Goal: Task Accomplishment & Management: Complete application form

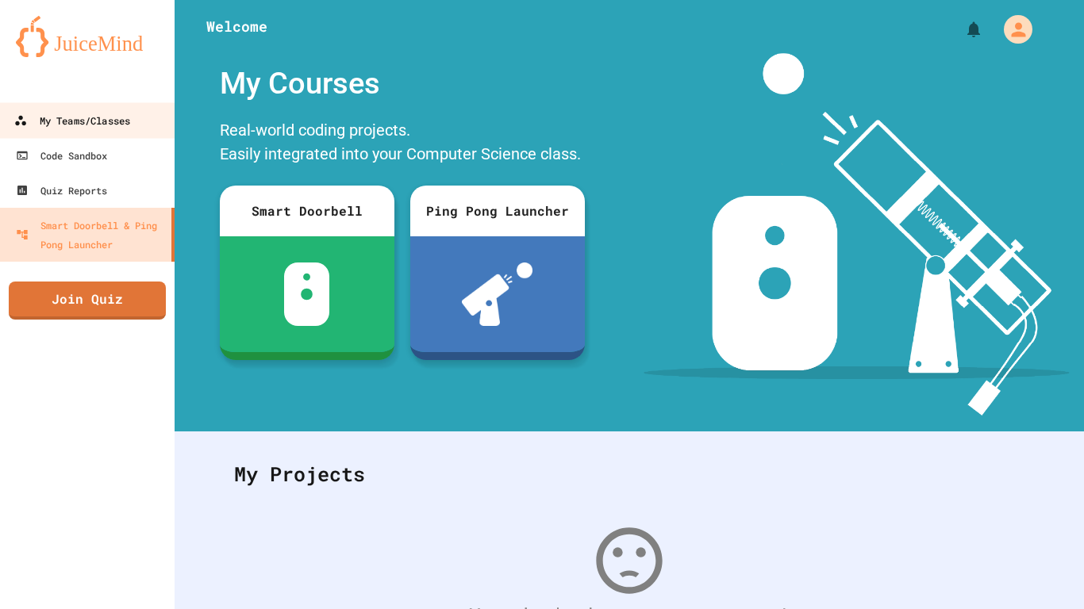
click at [122, 106] on link "My Teams/Classes" at bounding box center [87, 120] width 178 height 36
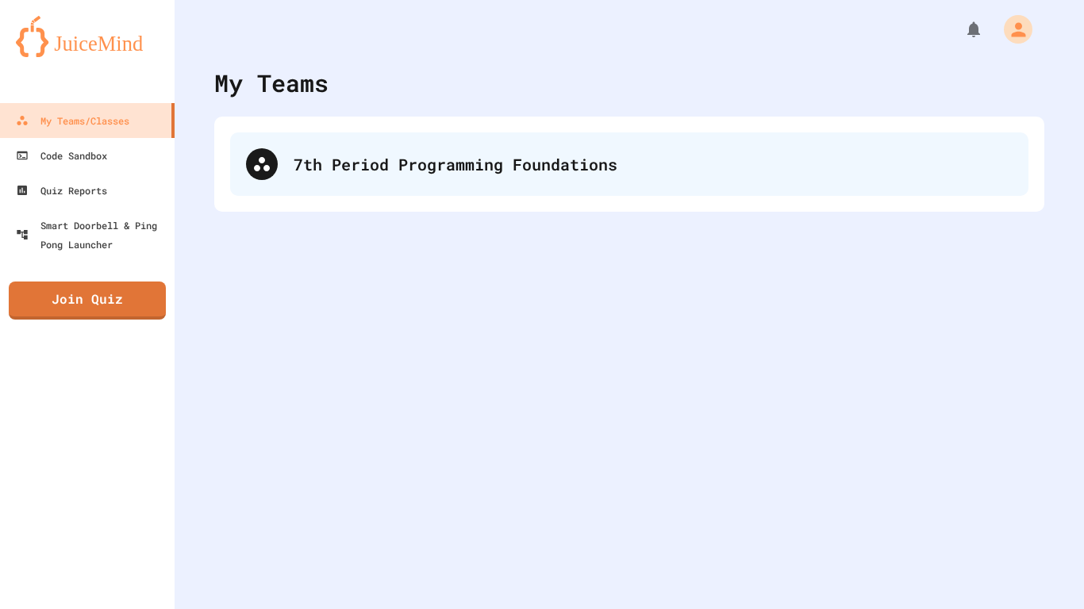
click at [475, 190] on div "7th Period Programming Foundations" at bounding box center [629, 163] width 798 height 63
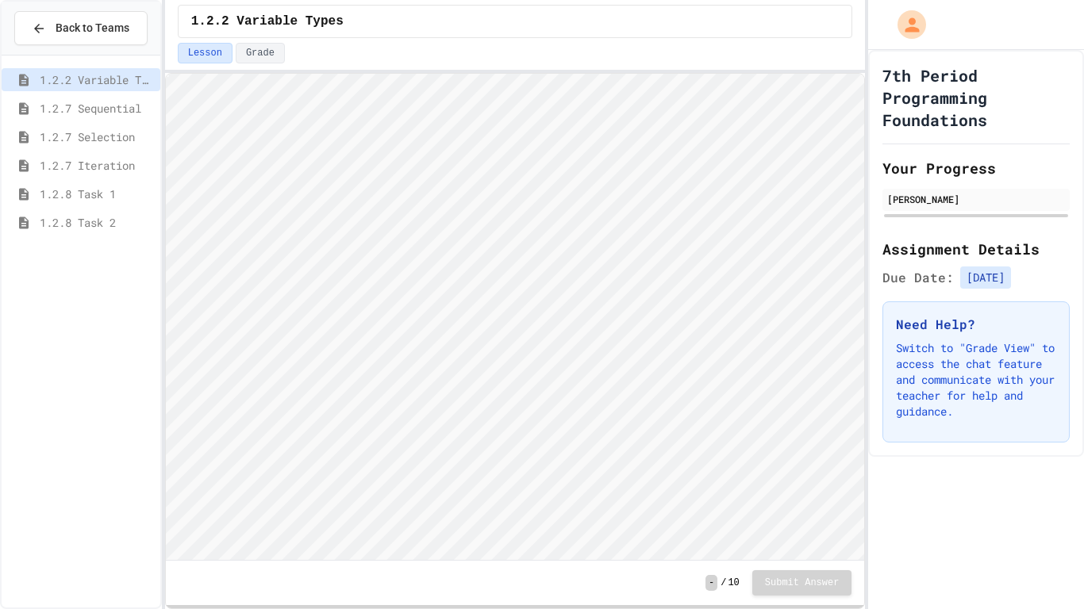
scroll to position [2, 0]
click at [117, 225] on span "1.2.8 Task 2" at bounding box center [97, 222] width 114 height 17
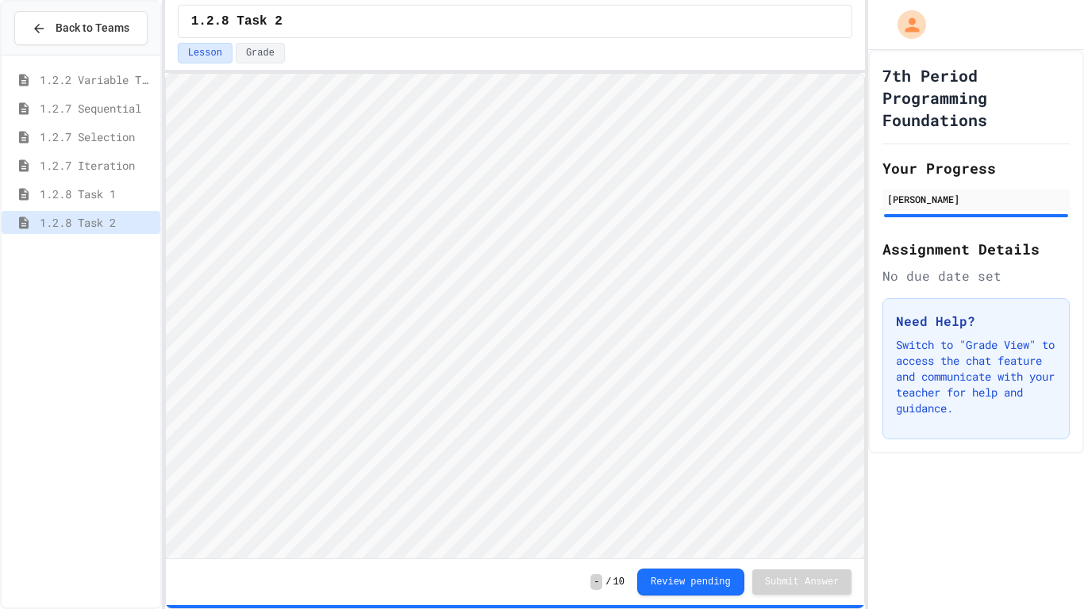
scroll to position [2, 0]
click at [119, 200] on span "1.2.8 Task 1" at bounding box center [97, 194] width 114 height 17
click at [120, 252] on span "1.3.1 Sequencing Patterns/Trends" at bounding box center [97, 251] width 114 height 17
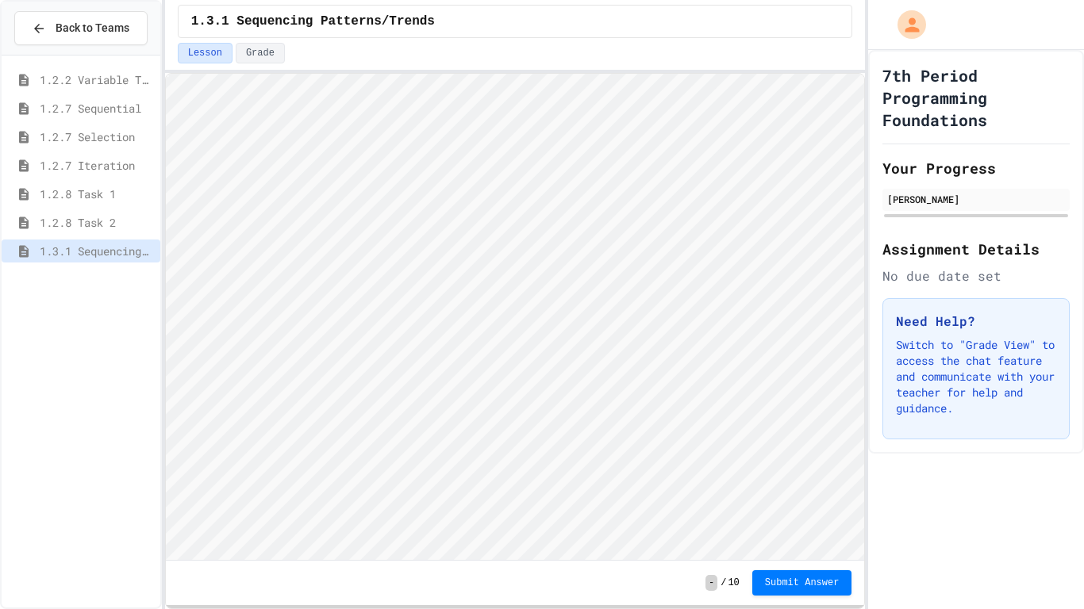
scroll to position [2, 0]
type textarea "**"
click at [819, 577] on span "Submit Answer" at bounding box center [802, 581] width 75 height 13
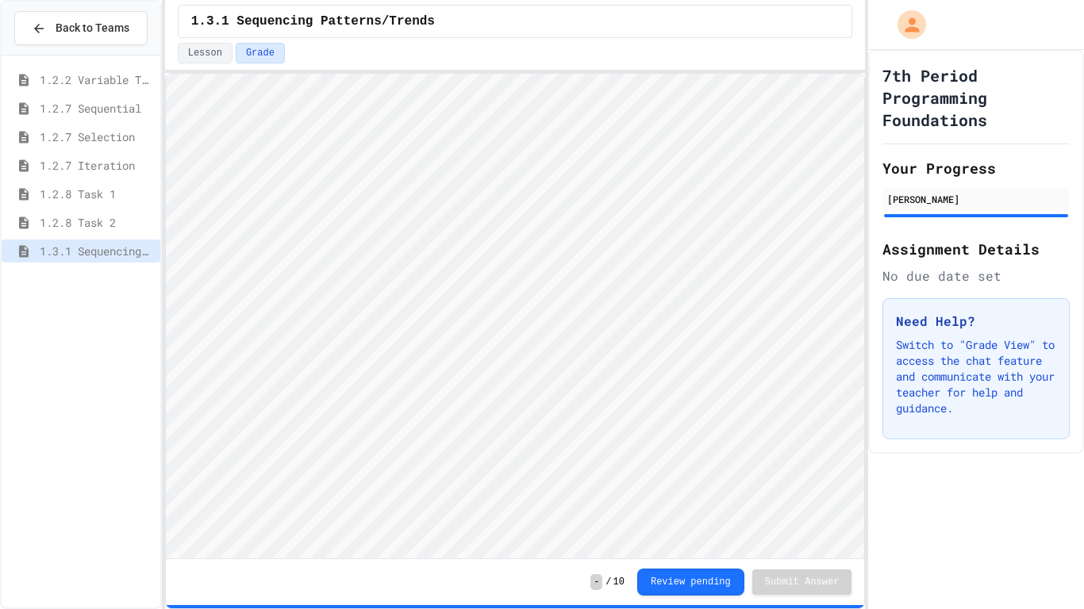
click at [110, 121] on div "1.2.7 Sequential" at bounding box center [81, 111] width 159 height 29
click at [108, 114] on span "1.2.7 Sequential" at bounding box center [97, 108] width 114 height 17
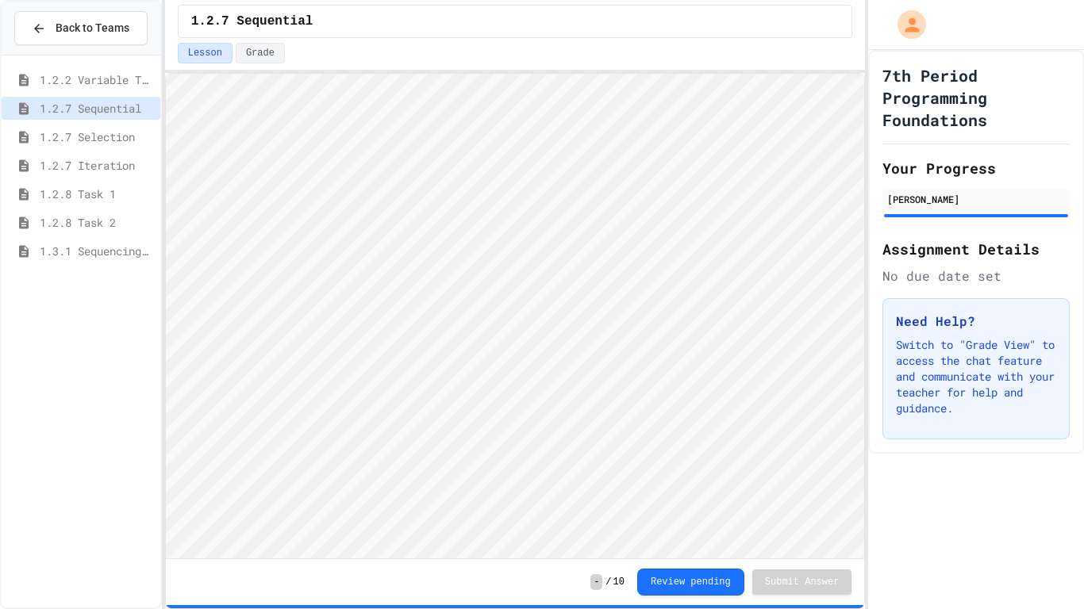
click at [116, 263] on div "1.3.1 Sequencing Patterns/Trends" at bounding box center [81, 254] width 159 height 29
click at [116, 252] on span "1.3.1 Sequencing Patterns/Trends" at bounding box center [97, 251] width 114 height 17
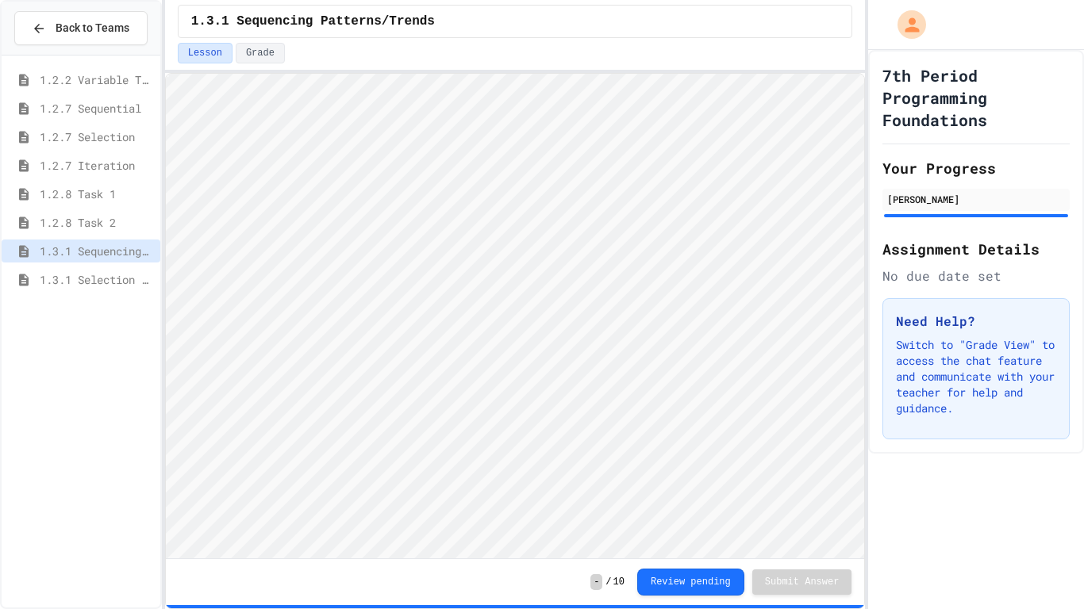
click at [75, 282] on span "1.3.1 Selection Patterns/Trends" at bounding box center [97, 279] width 114 height 17
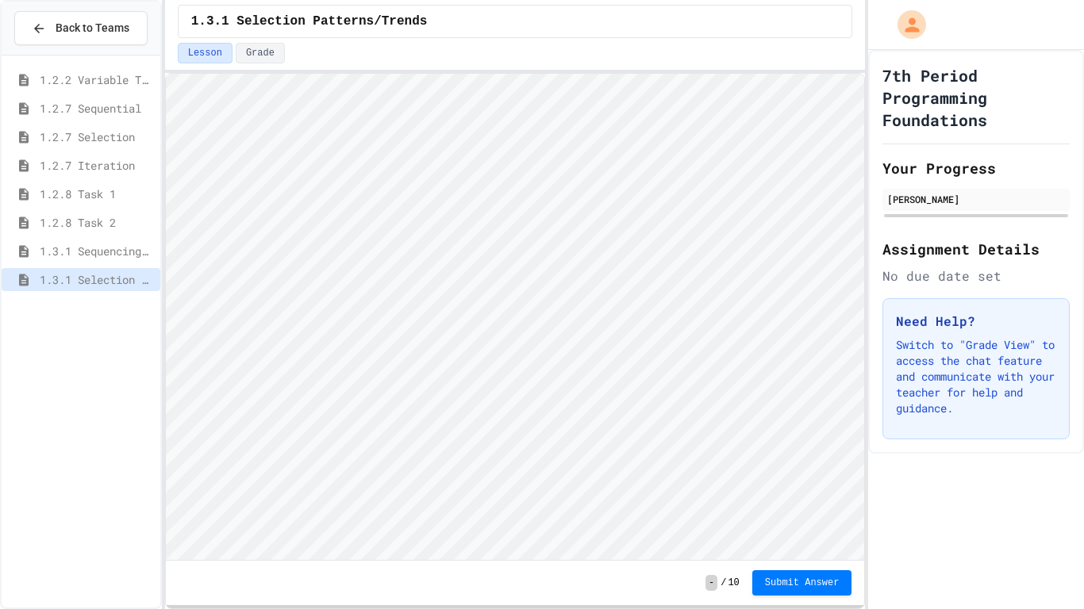
scroll to position [2, 0]
click at [881, 545] on div "7th Period Programming Foundations Your Progress [PERSON_NAME] Assignment Detai…" at bounding box center [976, 329] width 216 height 559
type textarea "**"
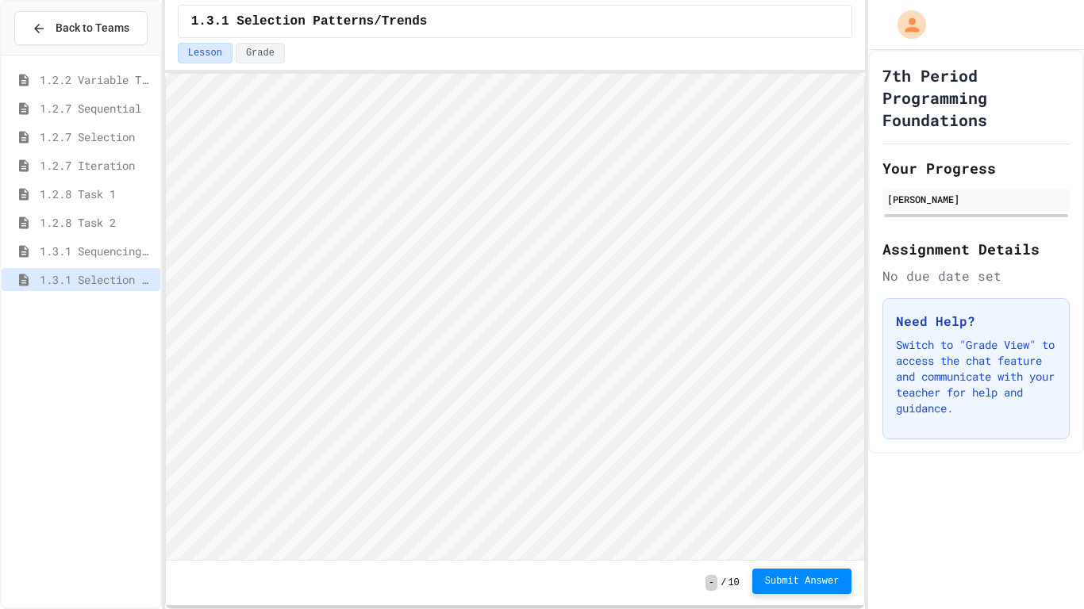
click at [781, 587] on span "Submit Answer" at bounding box center [802, 581] width 75 height 13
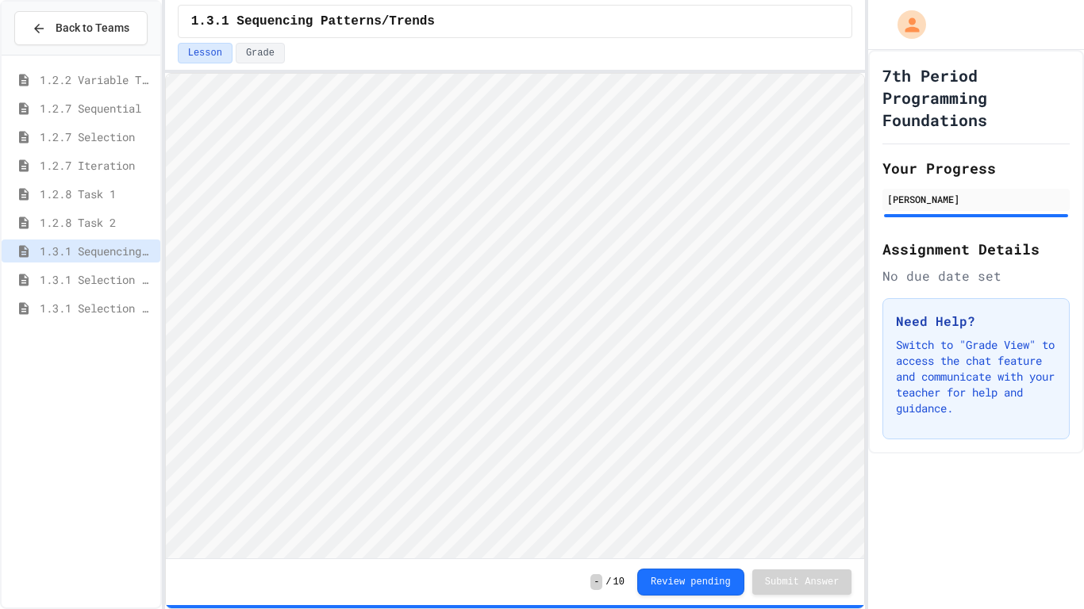
click at [117, 305] on span "1.3.1 Selection Patterns/Trends" at bounding box center [97, 308] width 114 height 17
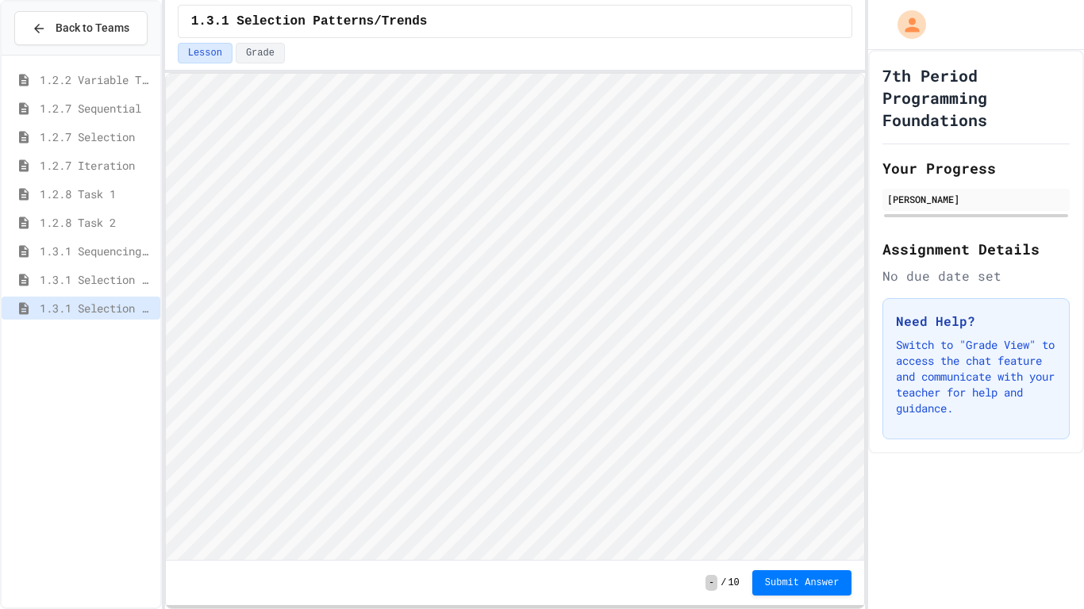
scroll to position [2, 0]
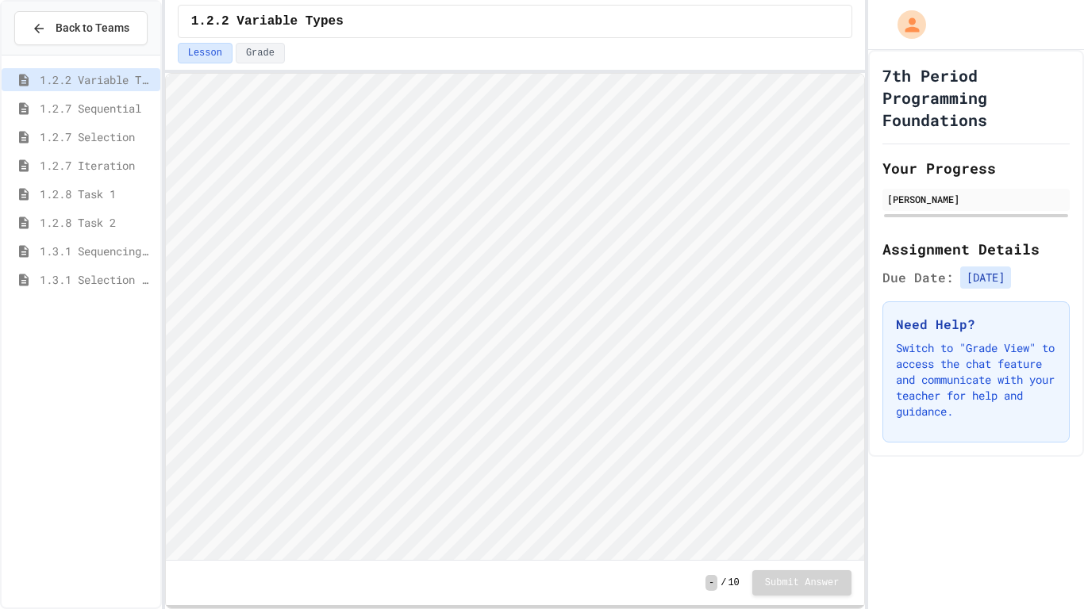
click at [123, 271] on span "1.3.1 Selection Patterns/Trends" at bounding box center [97, 279] width 114 height 17
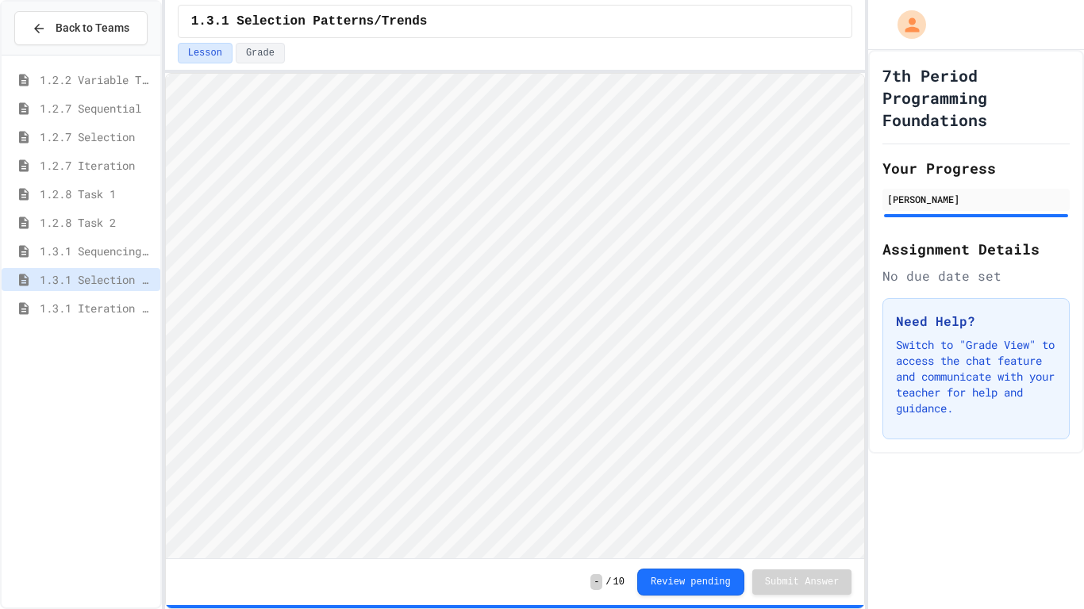
click at [129, 315] on span "1.3.1 Iteration Patterns/Trends" at bounding box center [97, 308] width 114 height 17
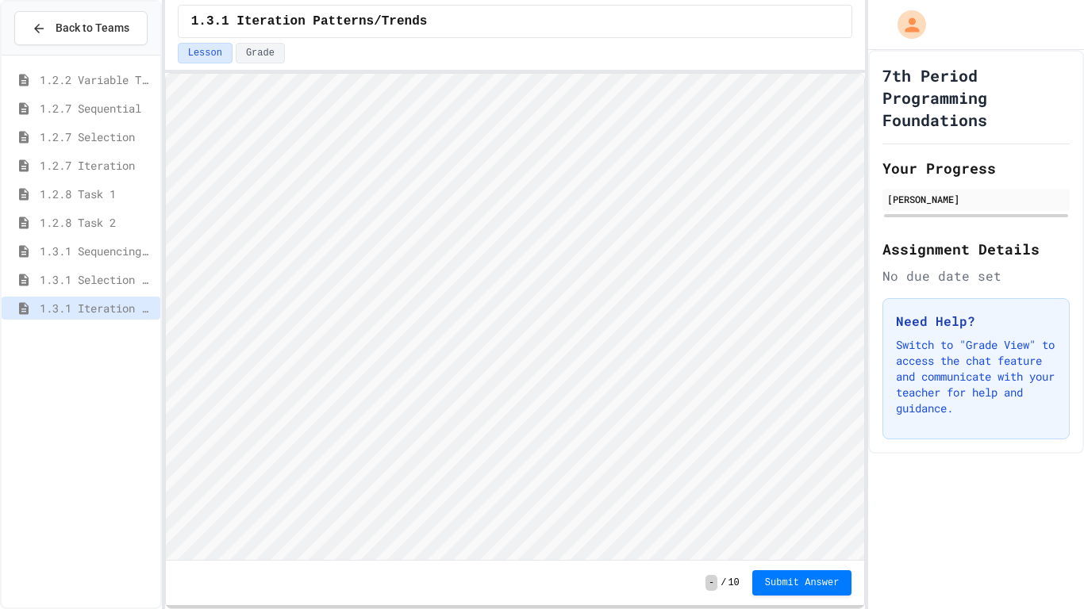
scroll to position [2, 0]
click at [789, 578] on span "Submit Answer" at bounding box center [802, 581] width 75 height 13
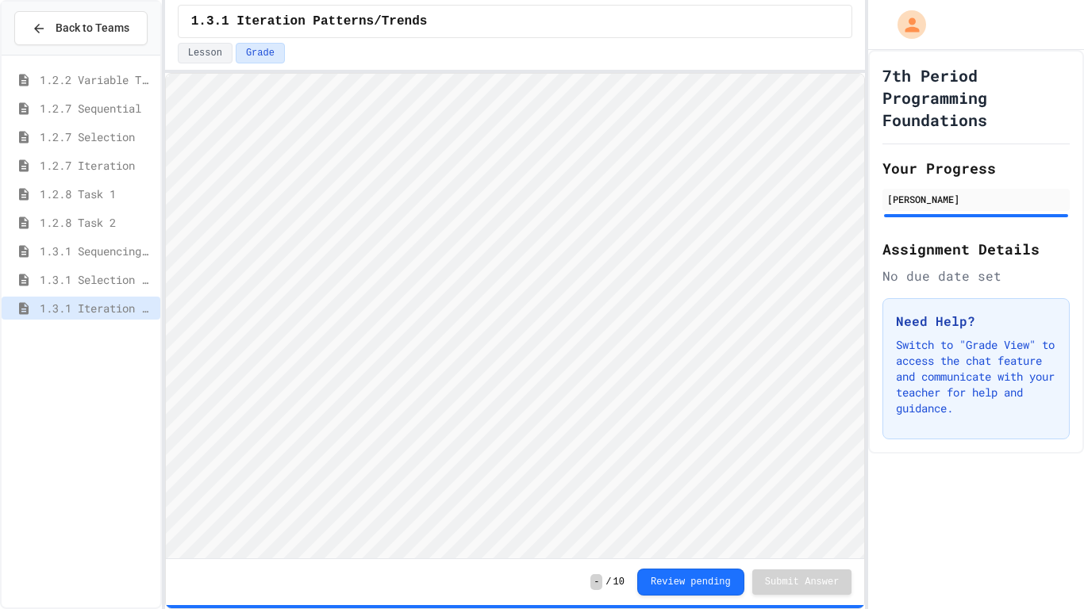
click at [120, 246] on span "1.3.1 Sequencing Patterns/Trends" at bounding box center [97, 251] width 114 height 17
